Goal: Task Accomplishment & Management: Use online tool/utility

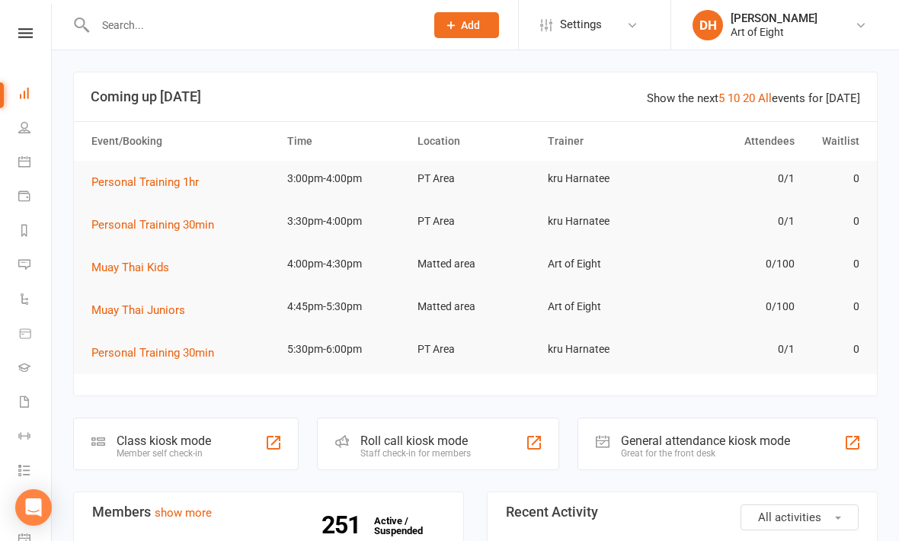
click at [173, 434] on div "Class kiosk mode" at bounding box center [164, 441] width 95 height 14
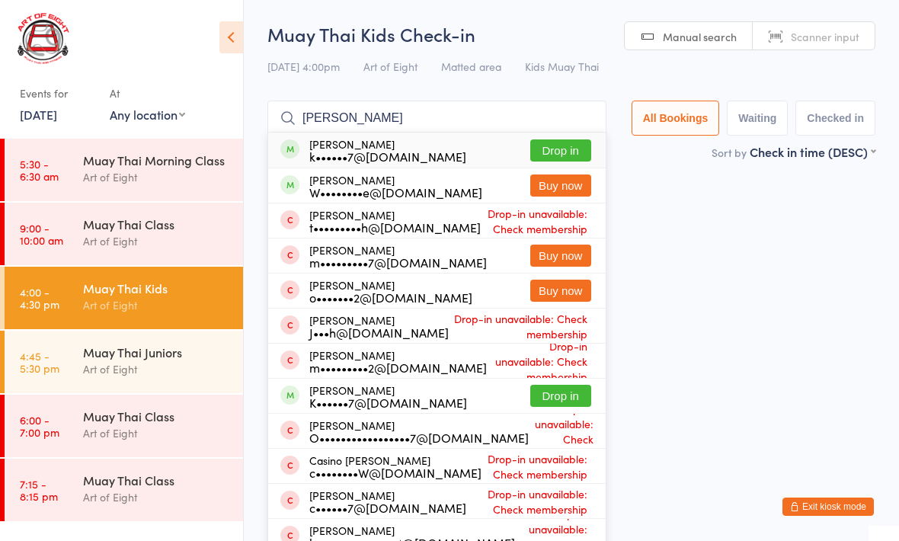
type input "[PERSON_NAME]"
click at [368, 155] on div "k••••••7@[DOMAIN_NAME]" at bounding box center [387, 156] width 157 height 12
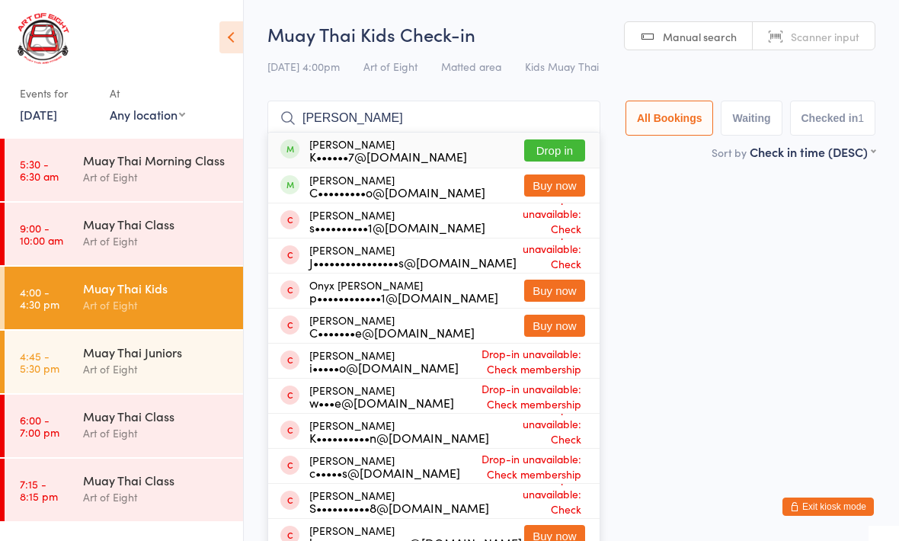
type input "[PERSON_NAME]"
click at [408, 150] on div "K••••••7@[DOMAIN_NAME]" at bounding box center [388, 156] width 158 height 12
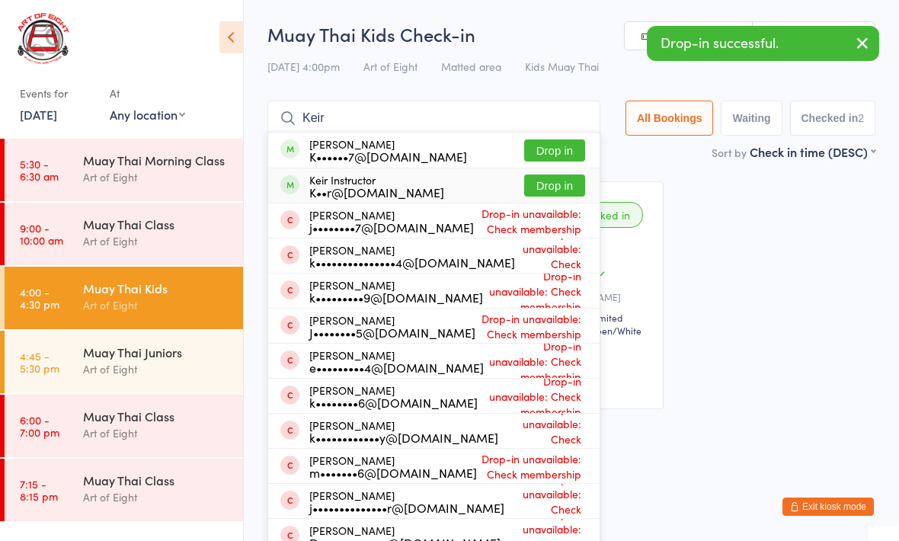
type input "Keir"
click at [381, 186] on div "K••r@[DOMAIN_NAME]" at bounding box center [376, 192] width 135 height 12
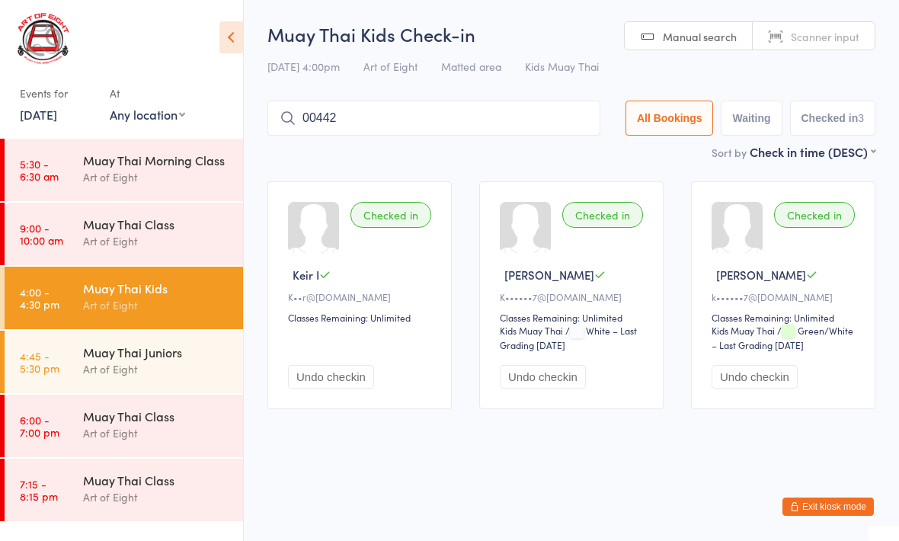
type input "00442"
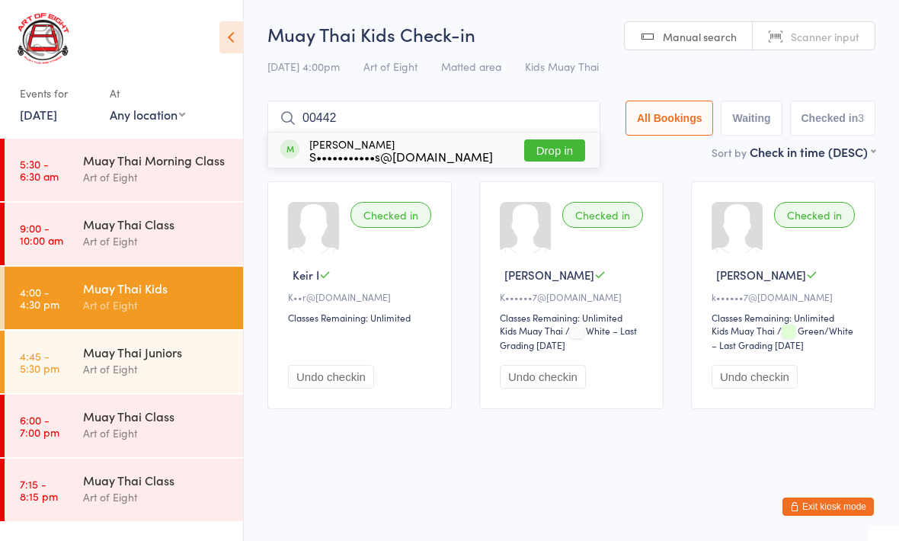
click at [531, 159] on button "Drop in" at bounding box center [554, 150] width 61 height 22
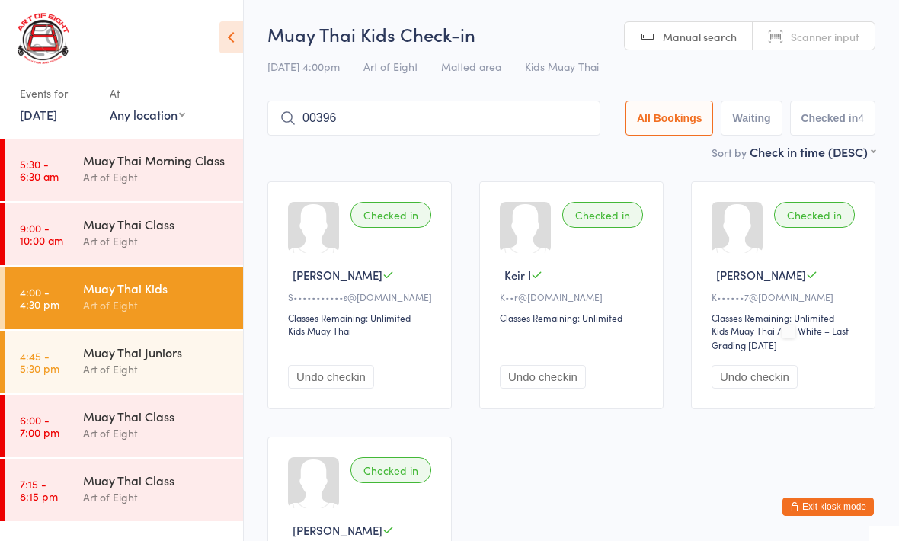
type input "00396"
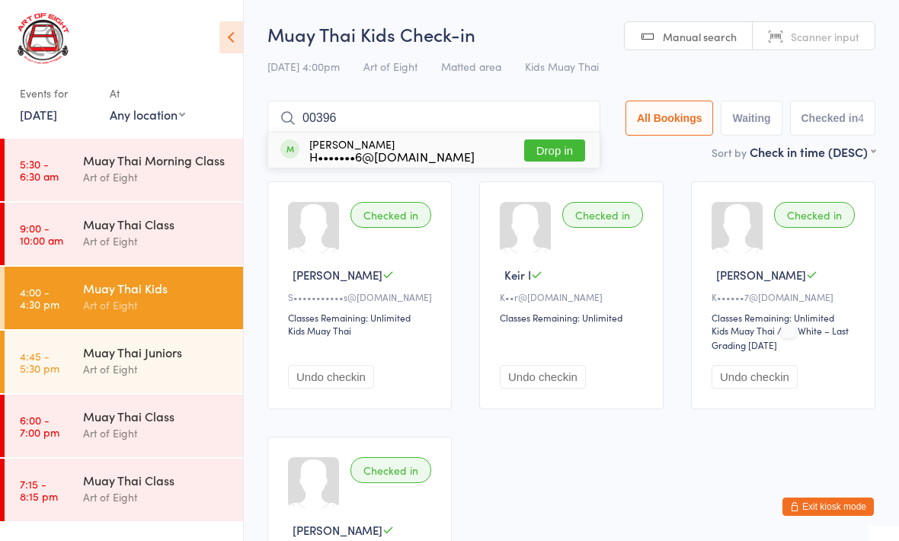
click at [534, 152] on button "Drop in" at bounding box center [554, 150] width 61 height 22
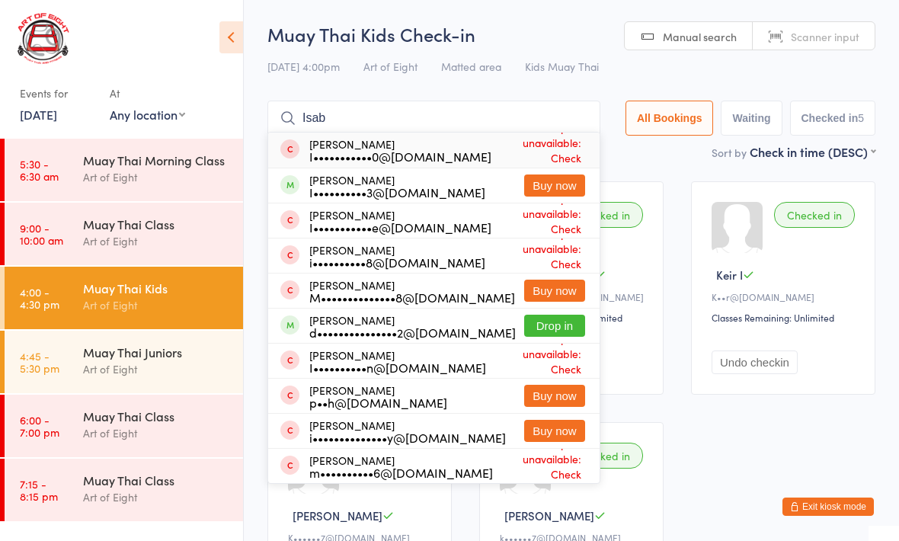
type input "Isab"
click at [564, 328] on button "Drop in" at bounding box center [554, 326] width 61 height 22
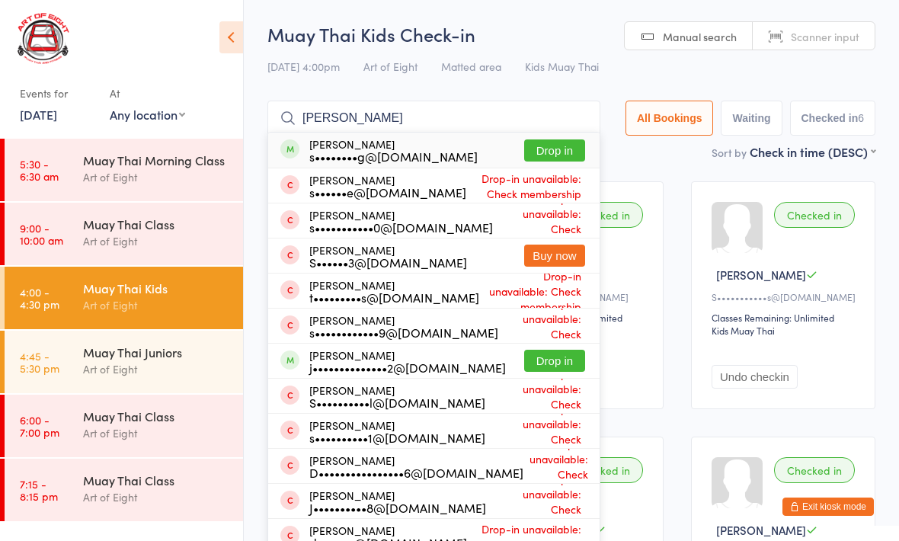
type input "Simon"
click at [531, 358] on button "Drop in" at bounding box center [554, 361] width 61 height 22
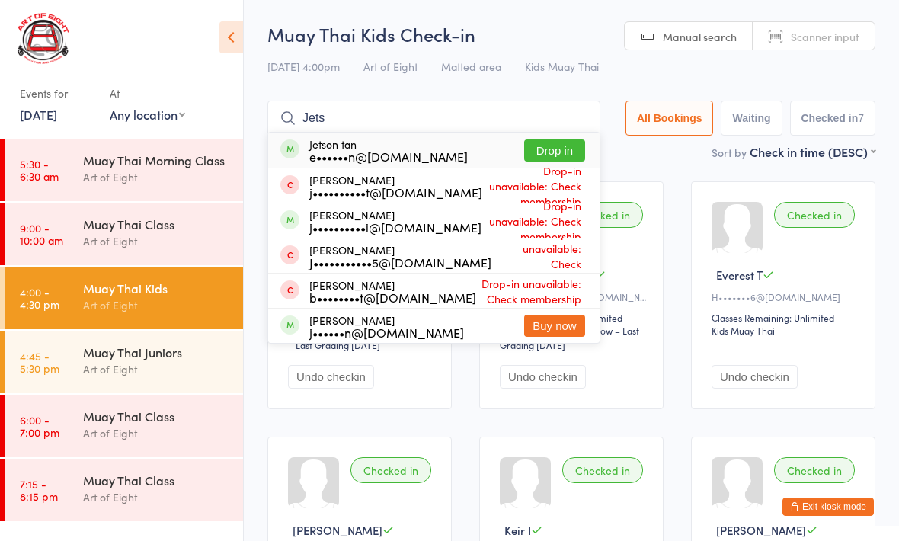
type input "Jets"
click at [531, 149] on button "Drop in" at bounding box center [554, 150] width 61 height 22
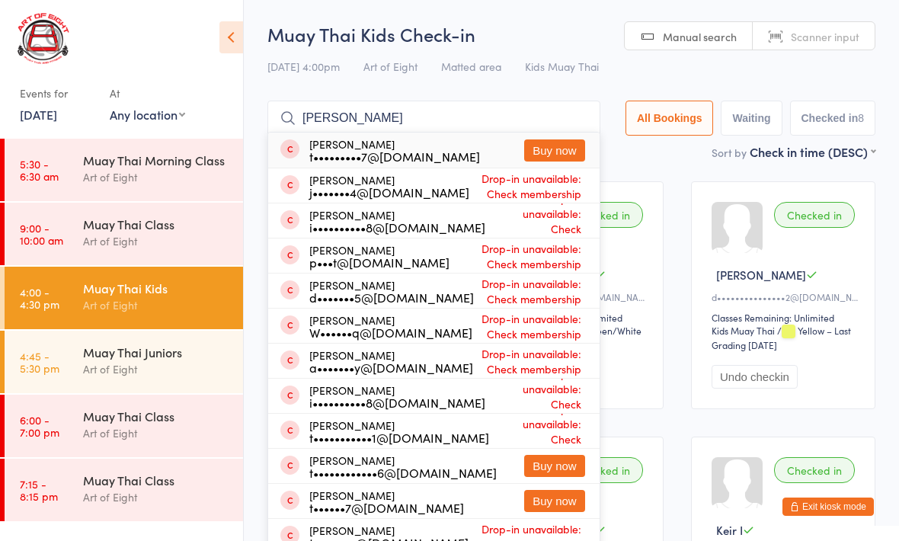
type input "Thomas leerberg"
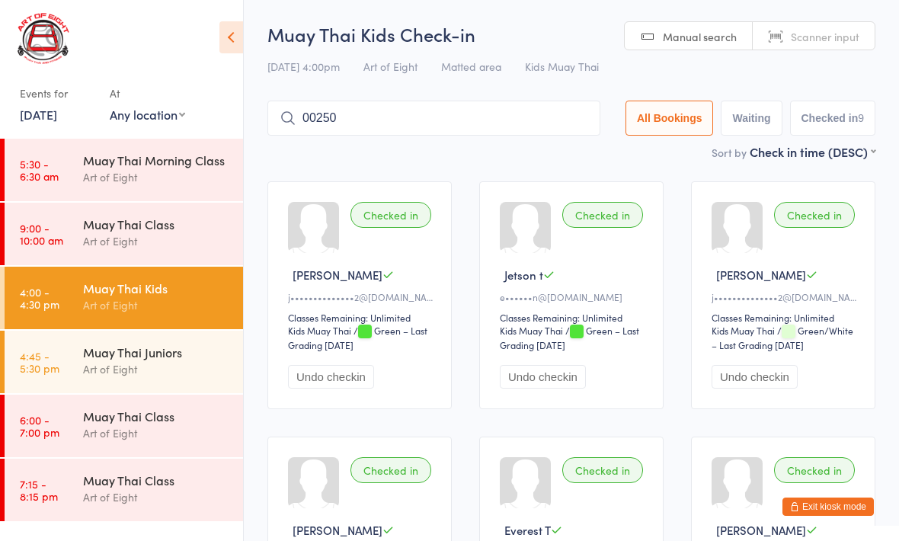
type input "00250"
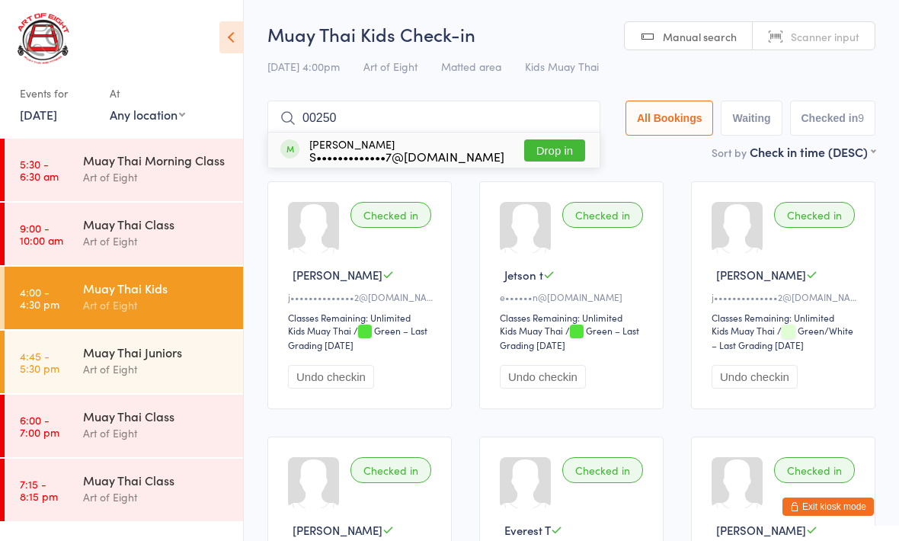
click at [557, 154] on button "Drop in" at bounding box center [554, 150] width 61 height 22
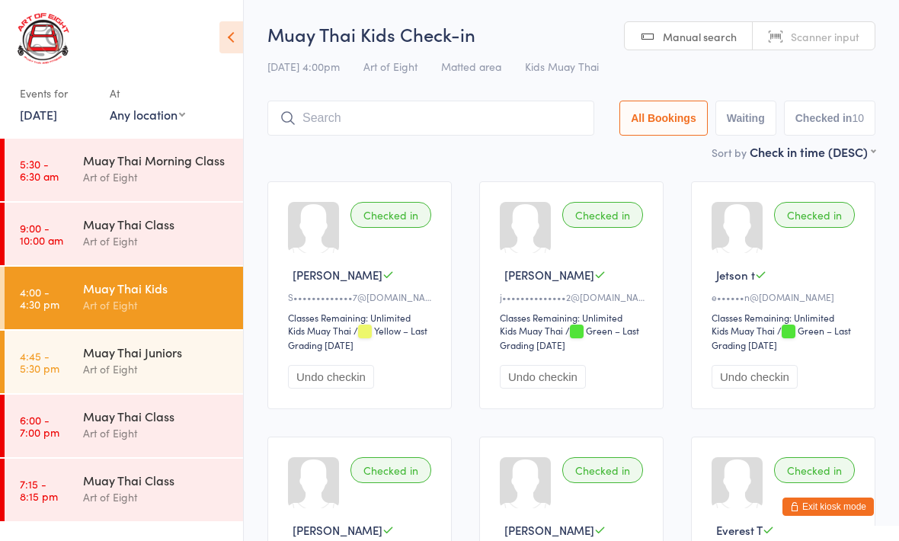
click at [172, 338] on div "Muay Thai Juniors Art of Eight" at bounding box center [163, 361] width 160 height 60
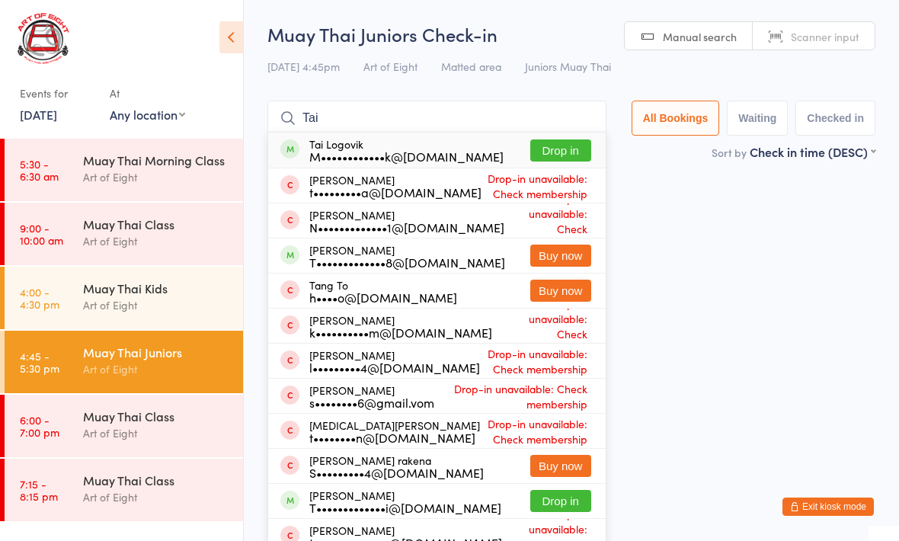
type input "Tai"
click at [547, 152] on button "Drop in" at bounding box center [561, 150] width 61 height 22
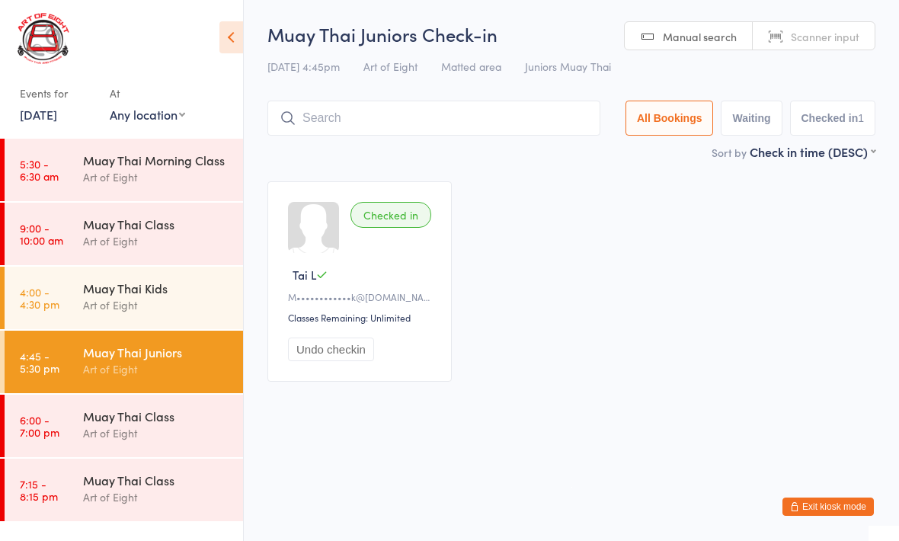
click at [54, 335] on link "4:45 - 5:30 pm Muay Thai Juniors Art of Eight" at bounding box center [124, 362] width 239 height 63
click at [412, 125] on input "search" at bounding box center [434, 118] width 333 height 35
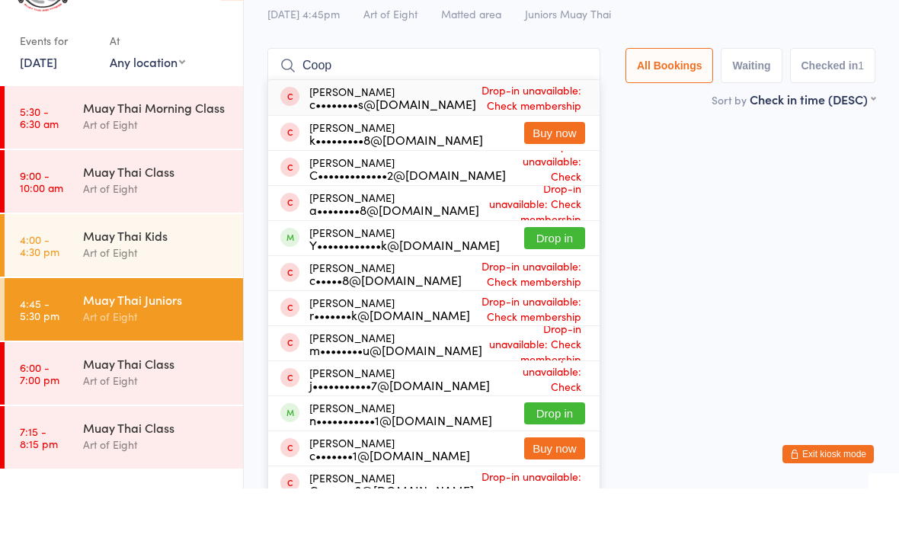
type input "Coop"
click at [542, 280] on button "Drop in" at bounding box center [554, 291] width 61 height 22
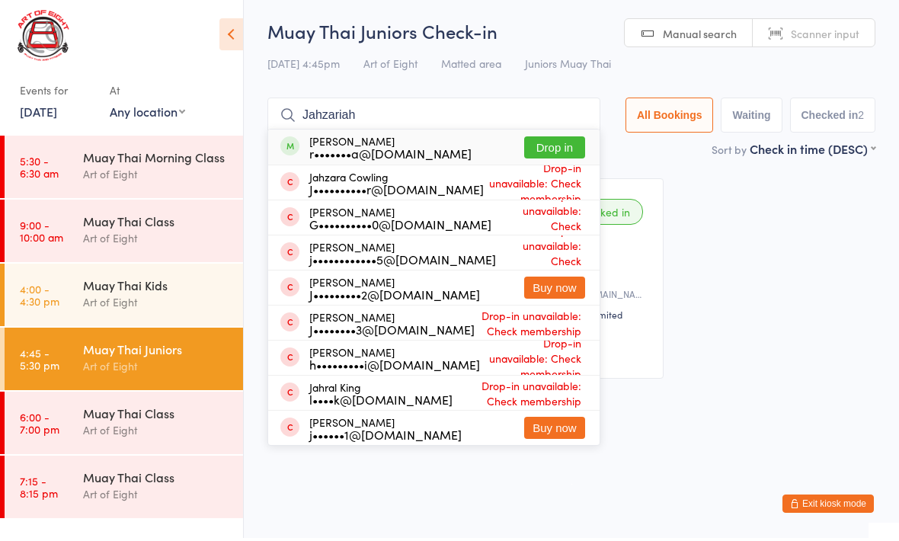
type input "Jahzariah"
click at [546, 143] on button "Drop in" at bounding box center [554, 150] width 61 height 22
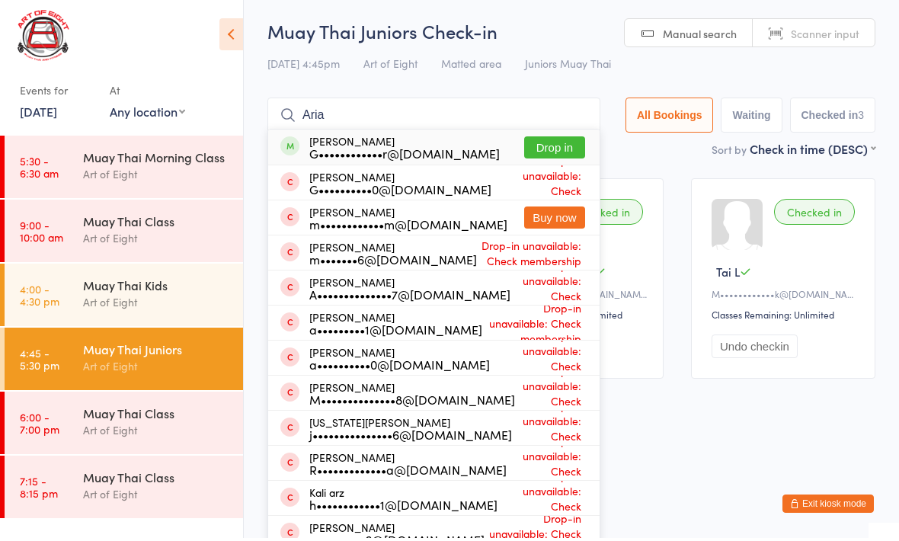
type input "Aria"
click at [526, 139] on button "Drop in" at bounding box center [554, 150] width 61 height 22
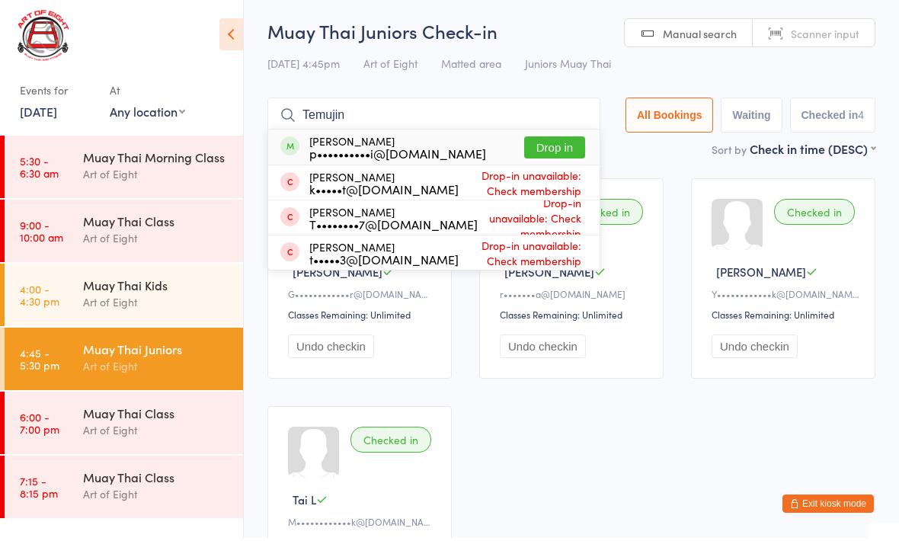
type input "Temujin"
click at [540, 146] on button "Drop in" at bounding box center [554, 150] width 61 height 22
